Goal: Navigation & Orientation: Go to known website

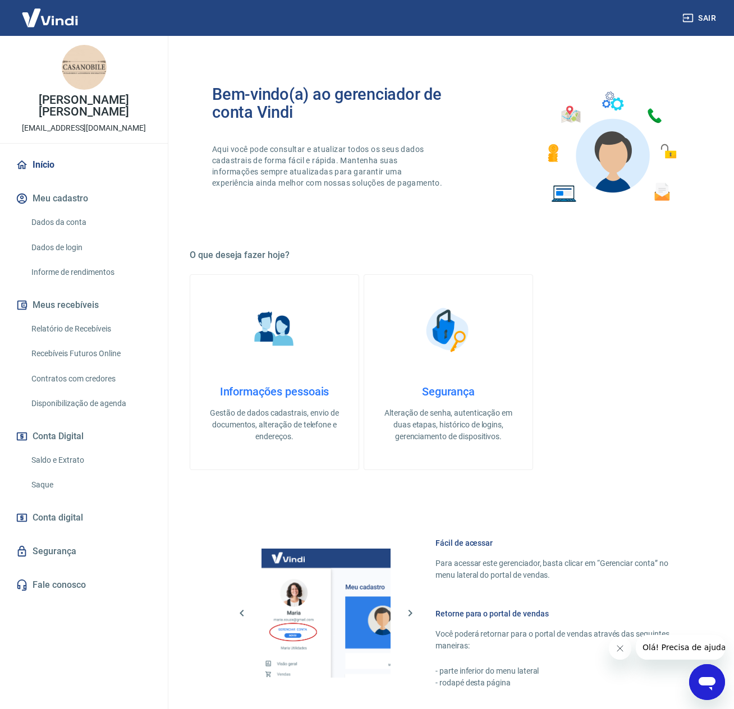
scroll to position [210, 0]
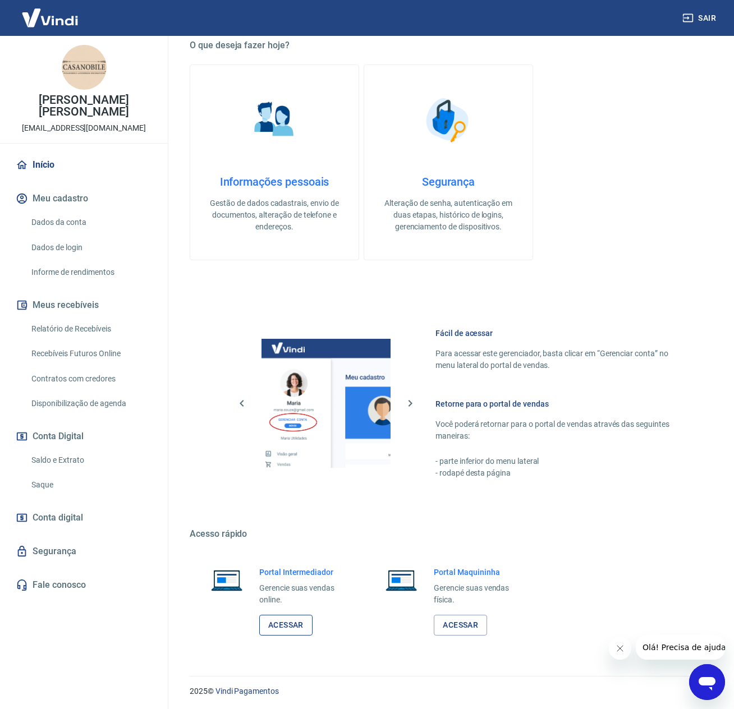
click at [286, 625] on link "Acessar" at bounding box center [285, 625] width 53 height 21
